Goal: Task Accomplishment & Management: Use online tool/utility

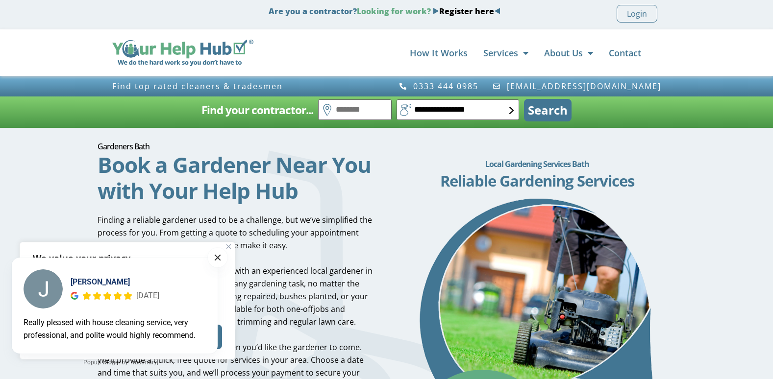
click at [218, 257] on span at bounding box center [218, 258] width 6 height 6
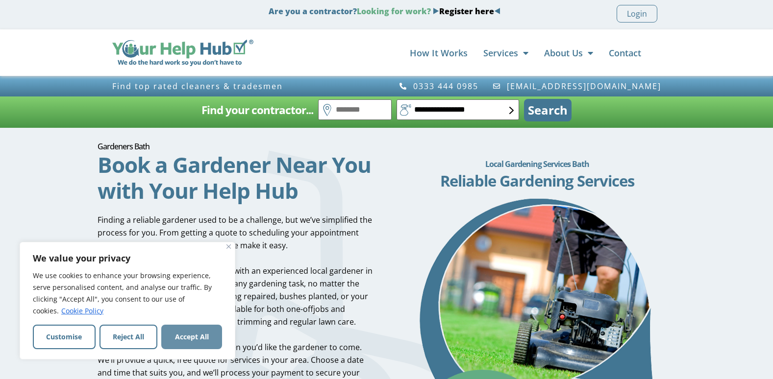
click at [207, 333] on button "Accept All" at bounding box center [191, 337] width 61 height 25
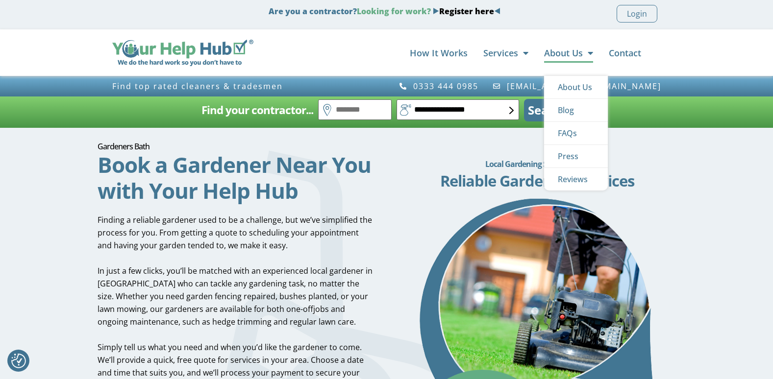
click at [588, 53] on span "Menu" at bounding box center [588, 53] width 10 height 19
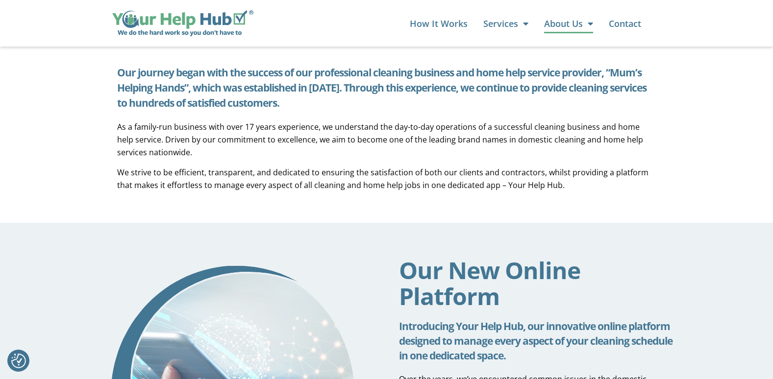
scroll to position [268, 0]
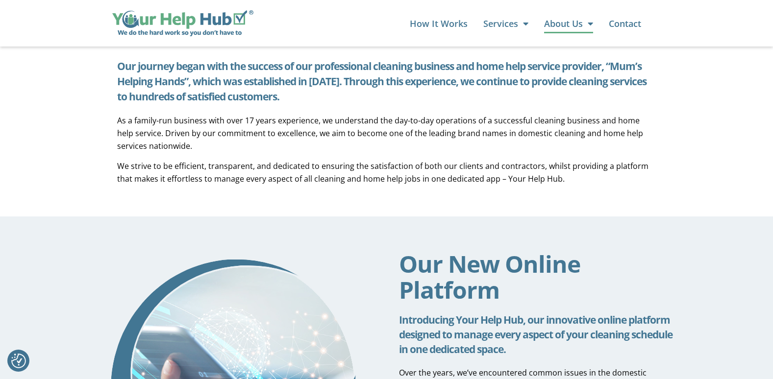
drag, startPoint x: 771, startPoint y: 79, endPoint x: 777, endPoint y: 86, distance: 8.7
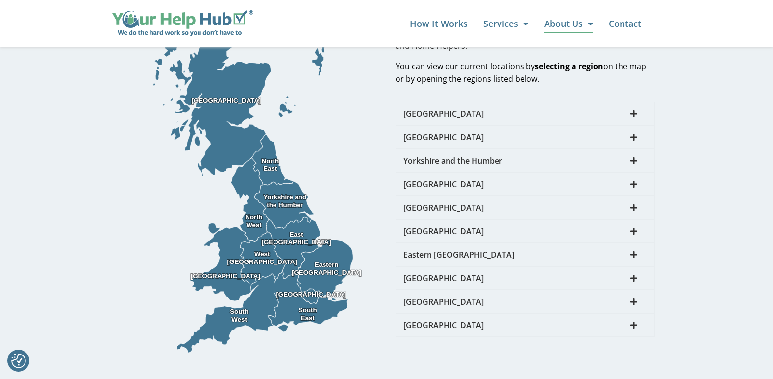
scroll to position [1446, 0]
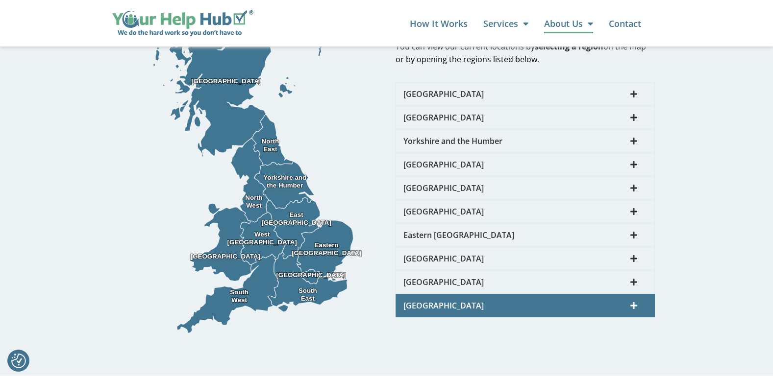
click at [631, 302] on icon at bounding box center [633, 306] width 7 height 8
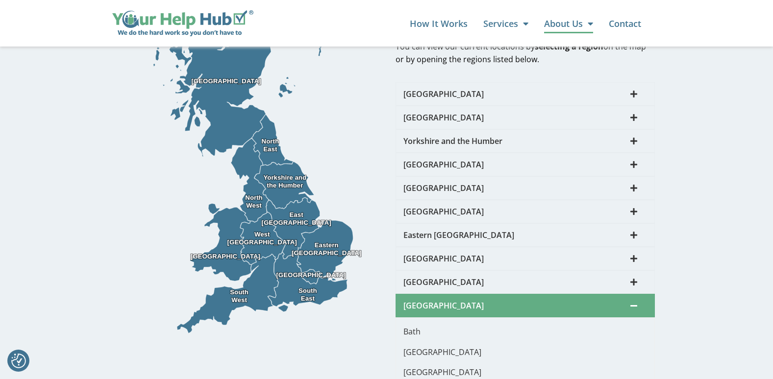
click at [407, 325] on p "Bath" at bounding box center [525, 331] width 244 height 13
click at [426, 302] on span "South West" at bounding box center [514, 306] width 222 height 8
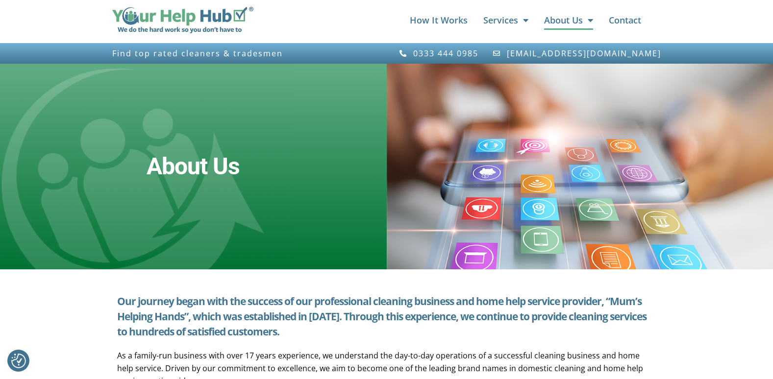
scroll to position [0, 0]
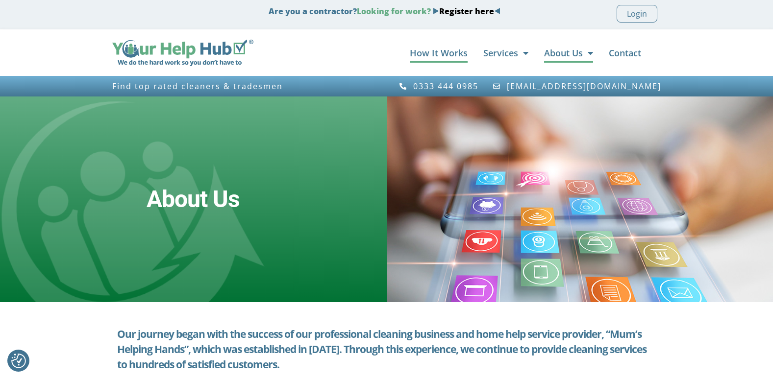
click at [448, 53] on link "How It Works" at bounding box center [439, 53] width 58 height 20
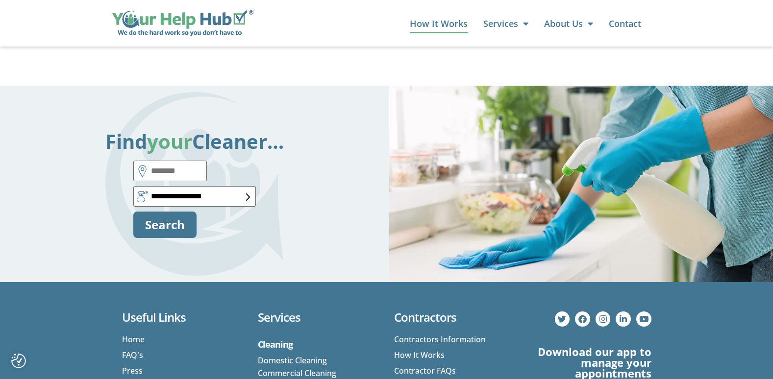
scroll to position [1766, 0]
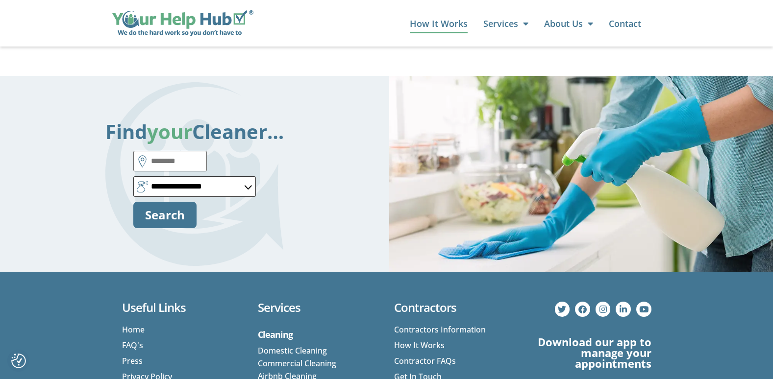
click at [251, 173] on form "**********" at bounding box center [194, 189] width 123 height 77
click at [354, 228] on div "**********" at bounding box center [194, 174] width 389 height 196
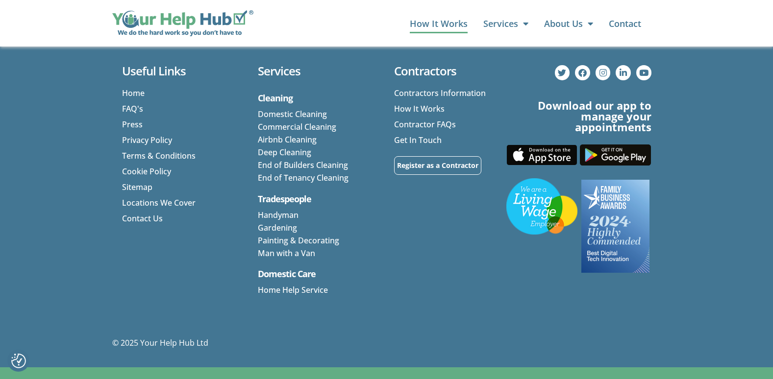
scroll to position [2009, 0]
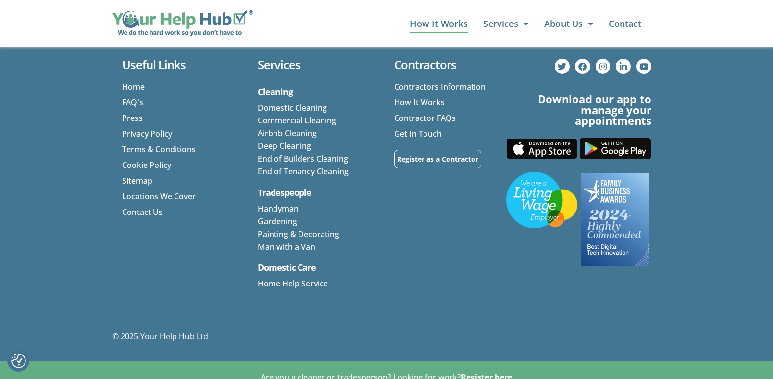
click at [277, 216] on link "Gardening" at bounding box center [277, 221] width 39 height 11
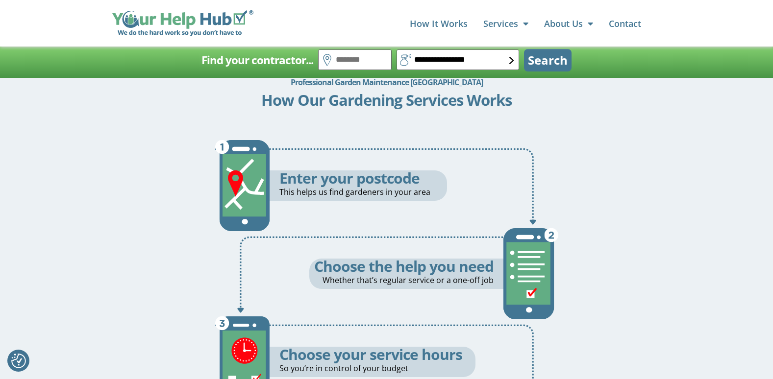
scroll to position [489, 0]
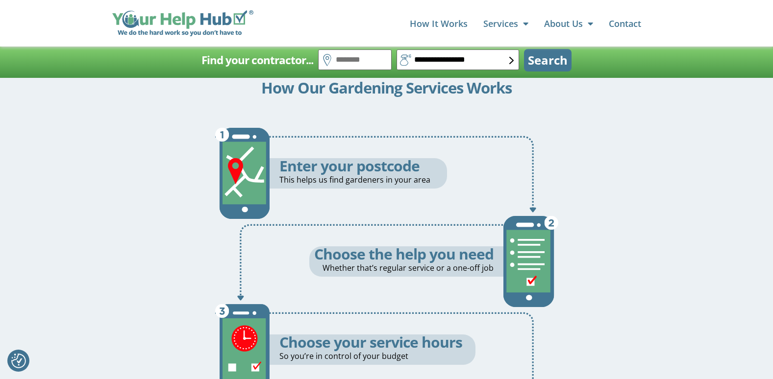
click at [765, 87] on div "Professional Garden Maintenance UK How Our Gardening Services Works Enter your …" at bounding box center [386, 277] width 773 height 473
drag, startPoint x: 384, startPoint y: 170, endPoint x: 380, endPoint y: 166, distance: 5.2
click at [384, 169] on h5 "Enter your postcode" at bounding box center [363, 165] width 168 height 15
click at [235, 168] on img at bounding box center [242, 173] width 55 height 123
click at [246, 151] on img at bounding box center [242, 173] width 55 height 123
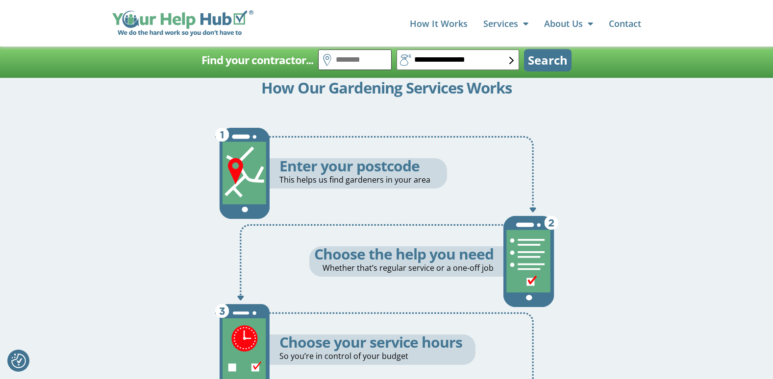
click at [350, 59] on input "text" at bounding box center [355, 59] width 74 height 21
type input "*******"
click at [514, 61] on form "**********" at bounding box center [444, 62] width 253 height 26
select select "*"
click at [396, 49] on select "**********" at bounding box center [457, 59] width 123 height 21
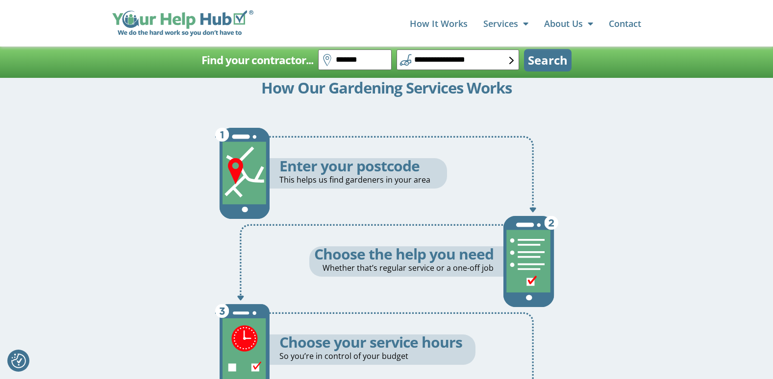
click at [556, 65] on button "Search" at bounding box center [548, 60] width 48 height 23
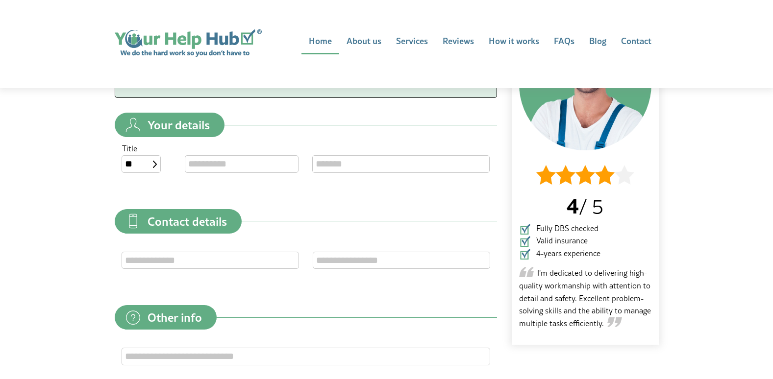
scroll to position [176, 0]
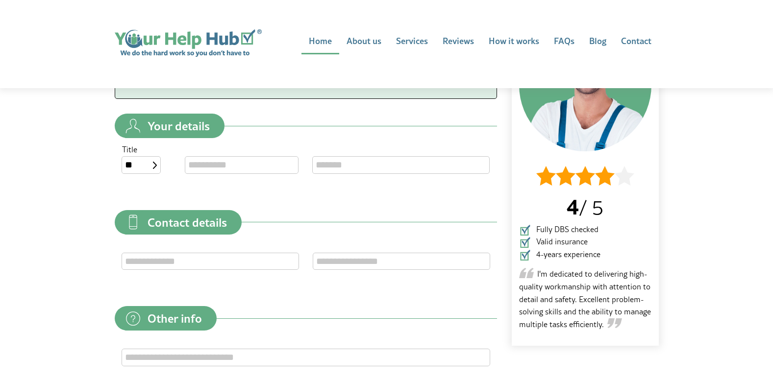
click at [587, 141] on img at bounding box center [585, 85] width 132 height 132
click at [577, 203] on p "4 / 5" at bounding box center [585, 206] width 132 height 34
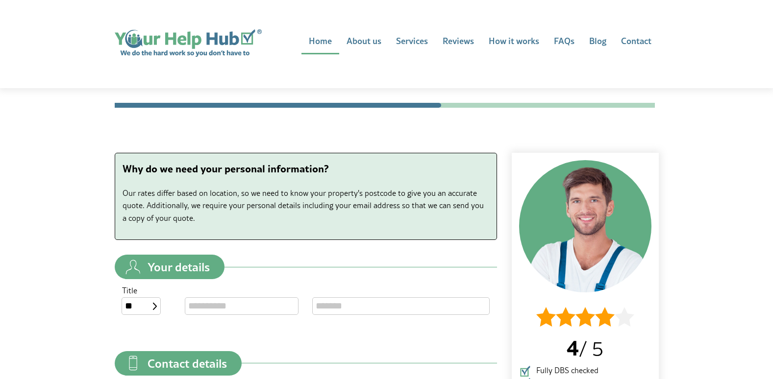
scroll to position [34, 0]
